Goal: Task Accomplishment & Management: Use online tool/utility

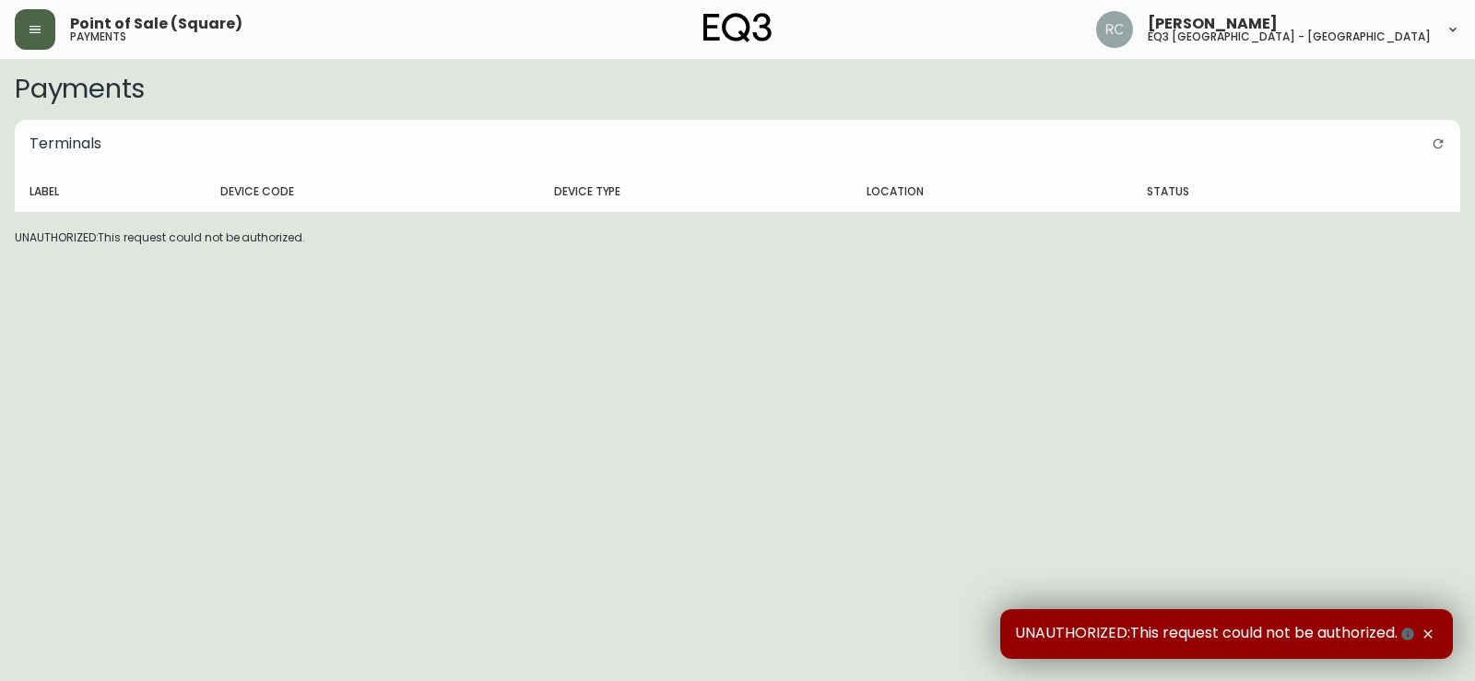
click at [34, 21] on button "button" at bounding box center [35, 29] width 41 height 41
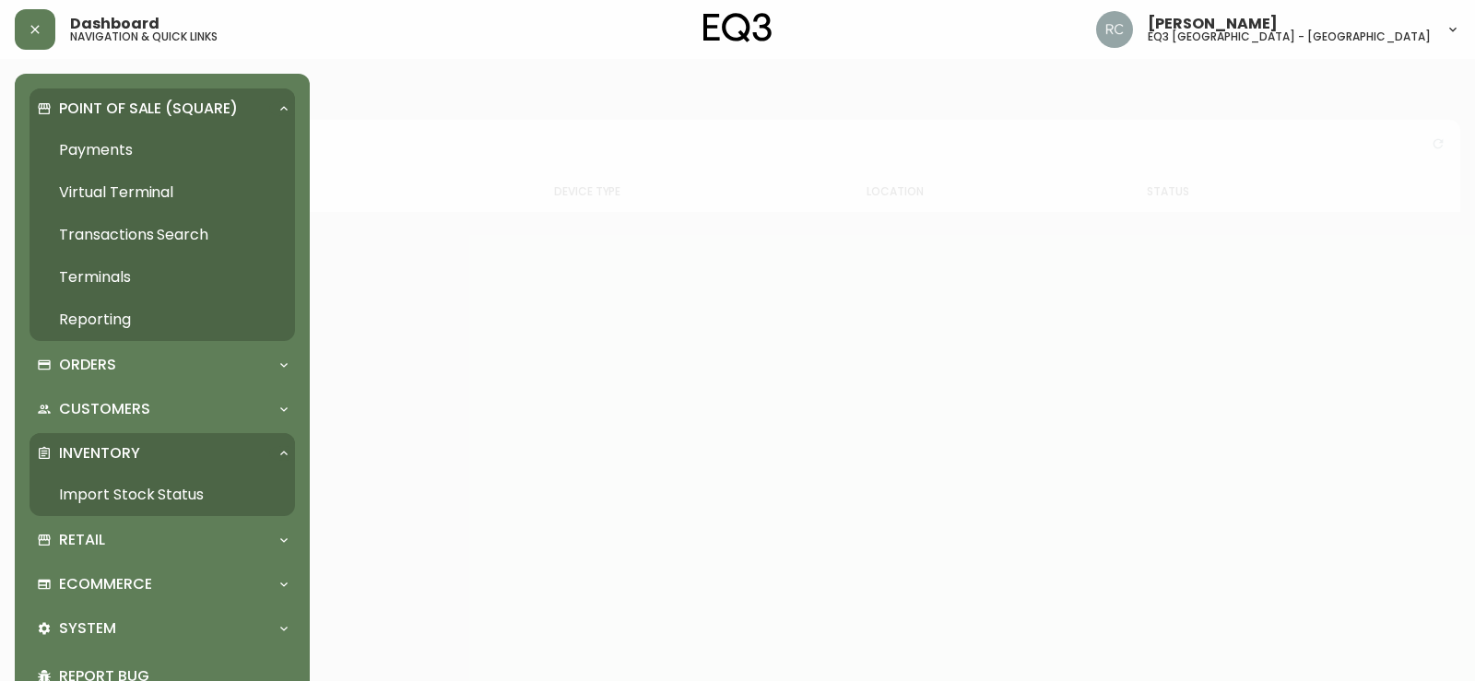
click at [106, 497] on link "Import Stock Status" at bounding box center [163, 495] width 266 height 42
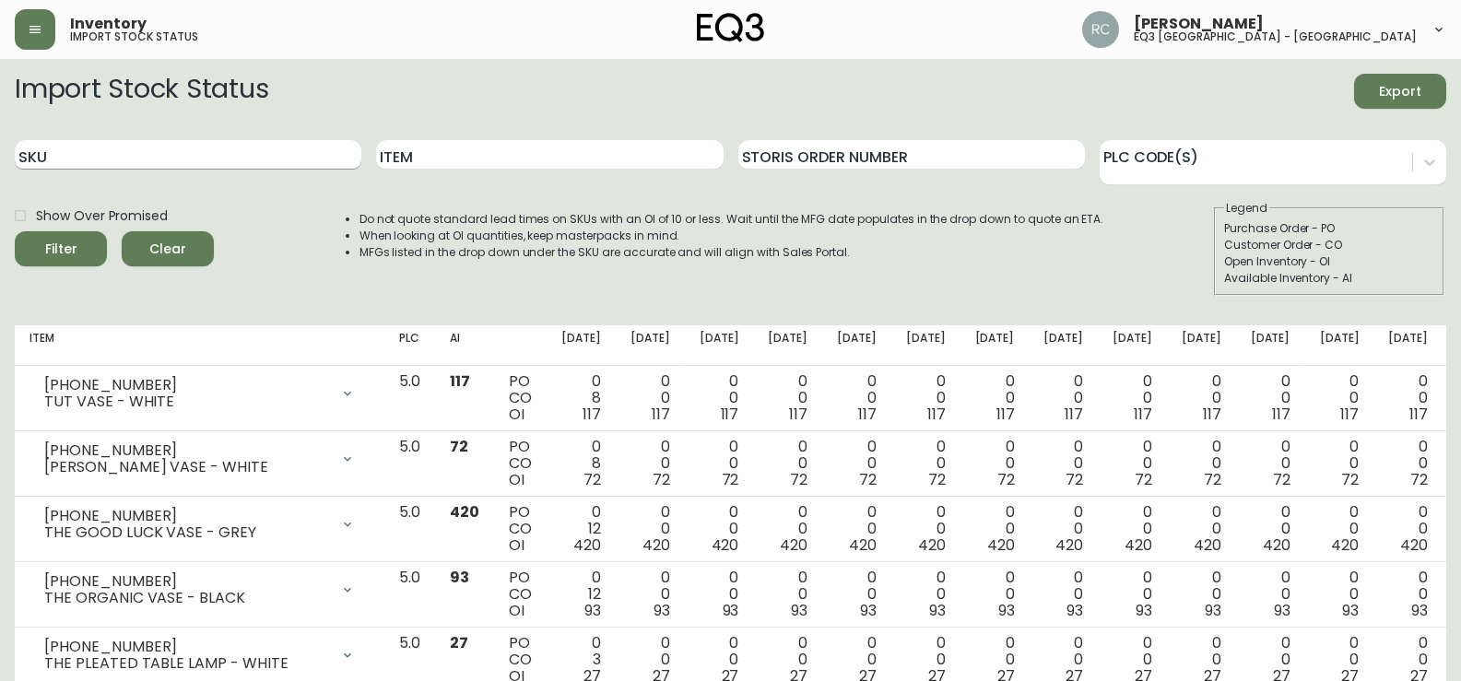
click at [45, 160] on input "SKU" at bounding box center [188, 155] width 347 height 30
paste input "[PHONE_NUMBER]"
type input "[PHONE_NUMBER]"
click at [41, 253] on span "Filter" at bounding box center [61, 249] width 63 height 23
